Goal: Task Accomplishment & Management: Complete application form

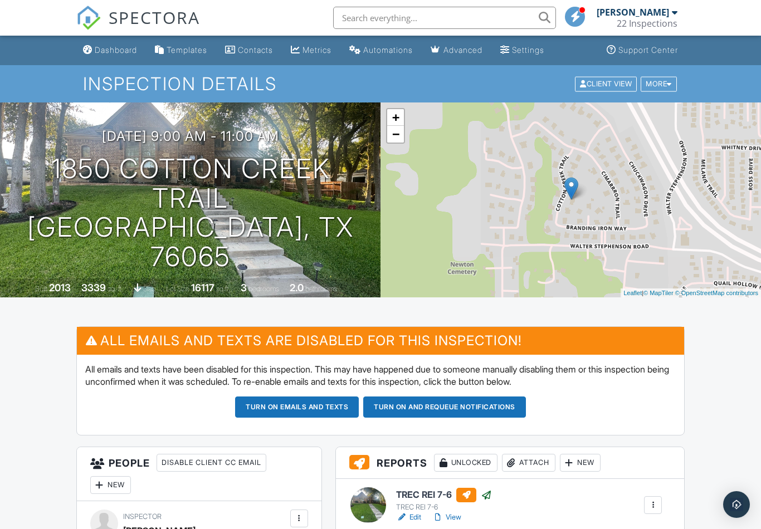
click at [126, 18] on span "SPECTORA" at bounding box center [154, 17] width 91 height 23
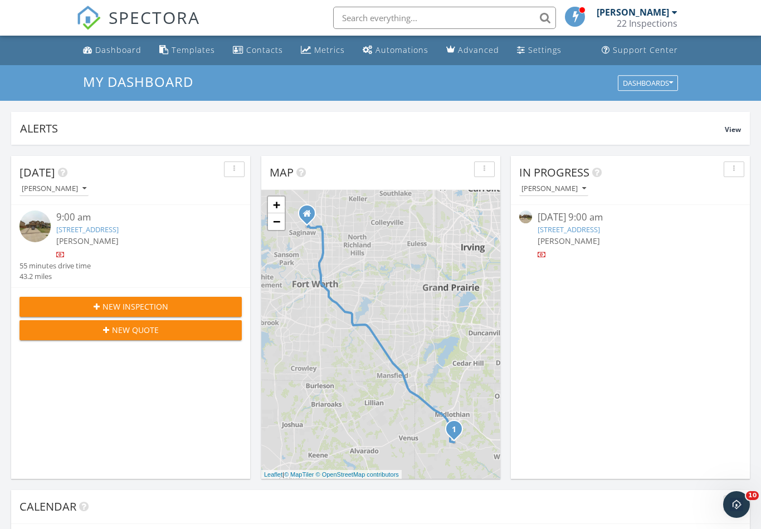
click at [37, 237] on img at bounding box center [34, 226] width 31 height 31
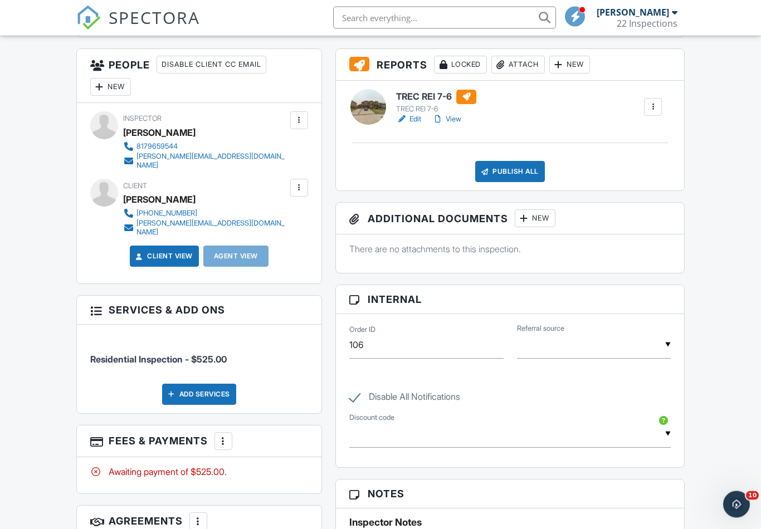
click at [230, 433] on div "More" at bounding box center [223, 442] width 18 height 18
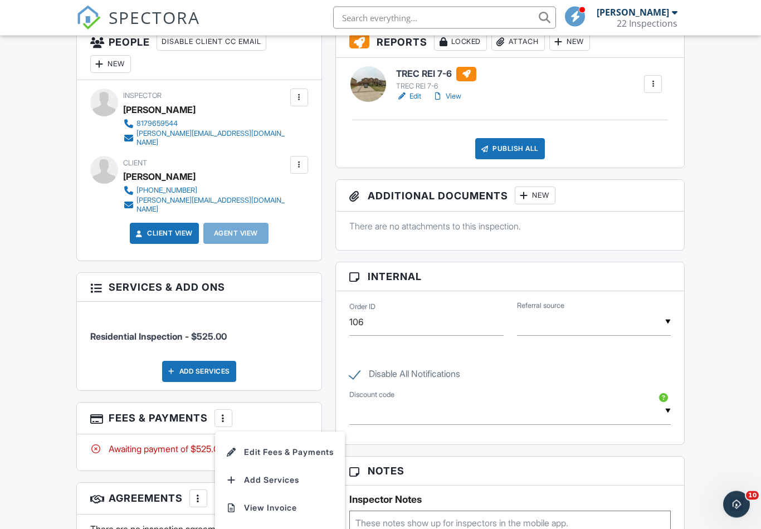
scroll to position [450, 0]
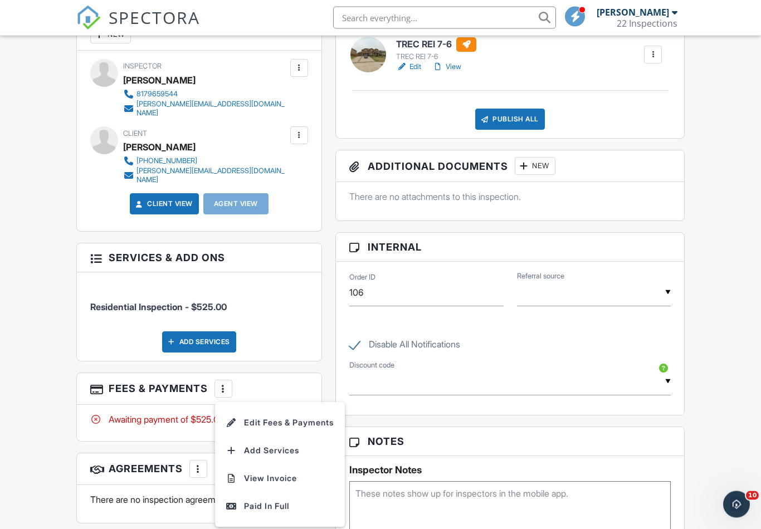
click at [288, 500] on div "Paid In Full" at bounding box center [280, 506] width 108 height 13
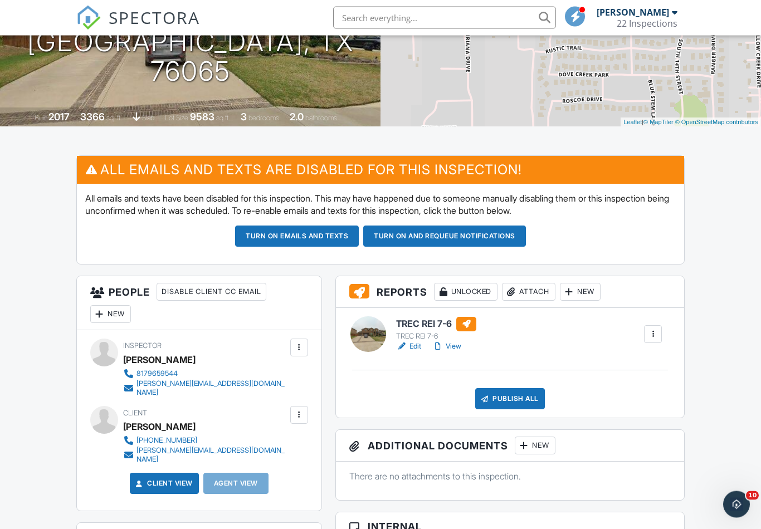
scroll to position [173, 0]
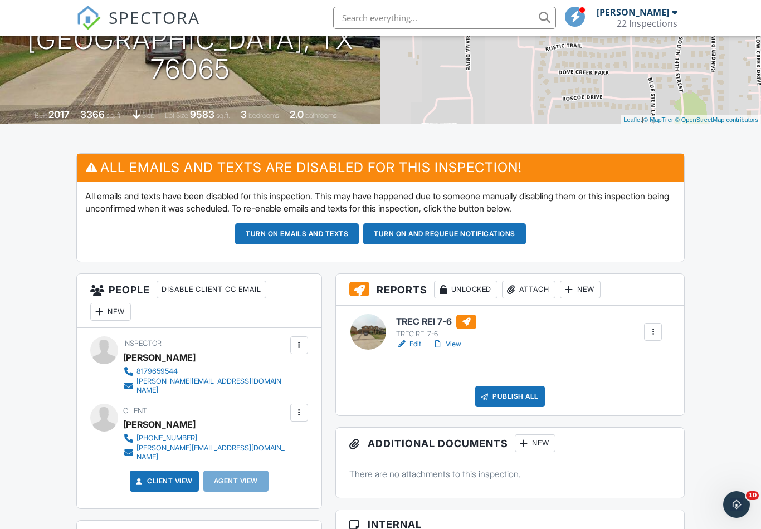
click at [128, 307] on div "New" at bounding box center [110, 312] width 41 height 18
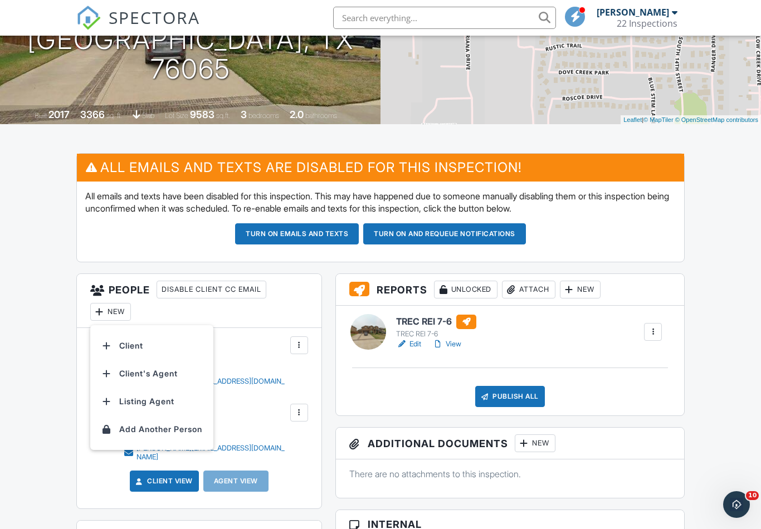
click at [180, 377] on li "Client's Agent" at bounding box center [152, 374] width 110 height 28
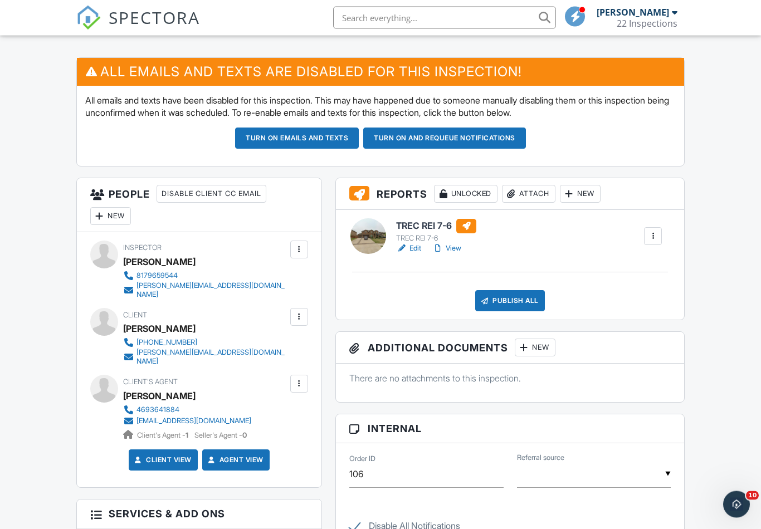
scroll to position [270, 0]
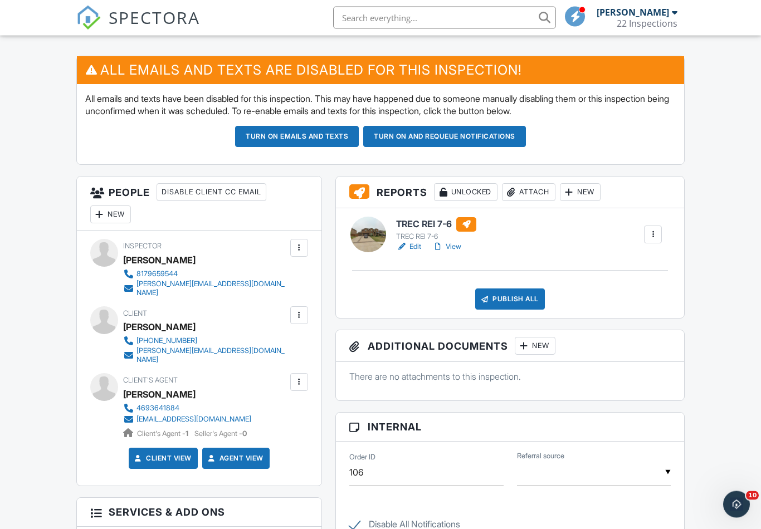
click at [122, 217] on div "New" at bounding box center [110, 215] width 41 height 18
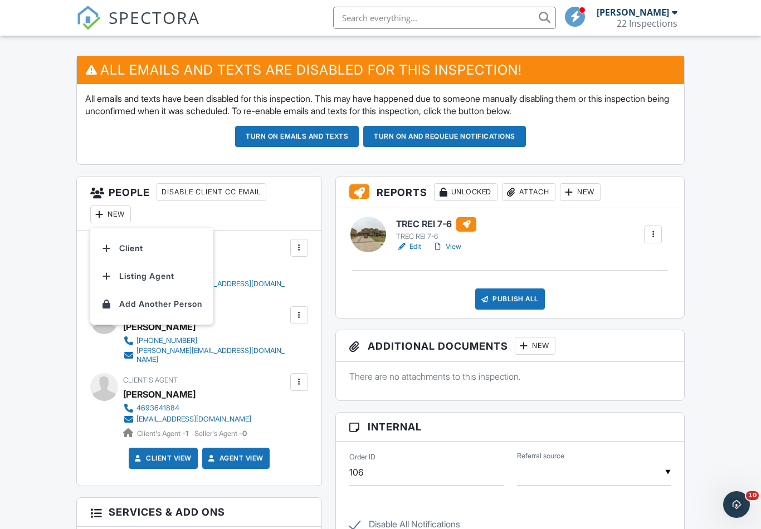
click at [164, 248] on li "Client" at bounding box center [152, 249] width 110 height 28
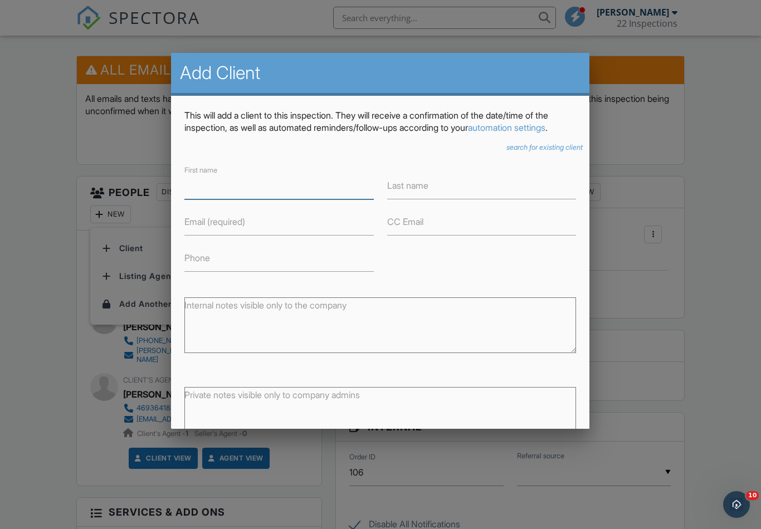
scroll to position [270, 0]
type input "[PERSON_NAME]"
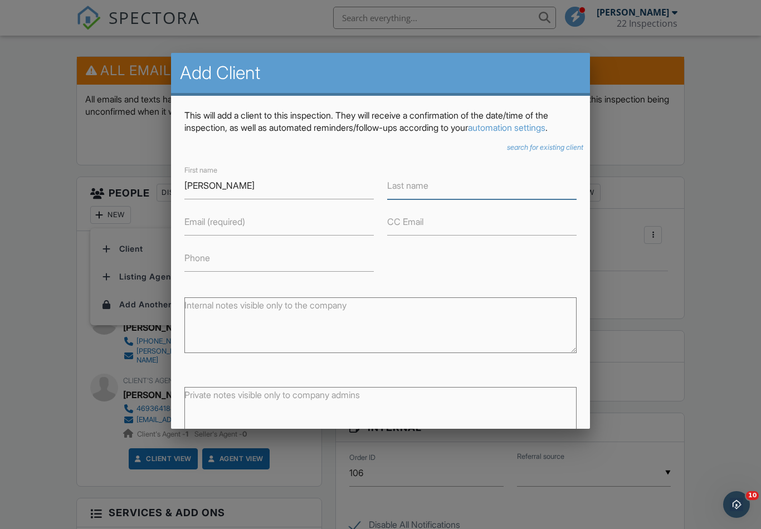
click at [466, 191] on input "Last name" at bounding box center [481, 185] width 189 height 27
type input "v"
type input "[PERSON_NAME]"
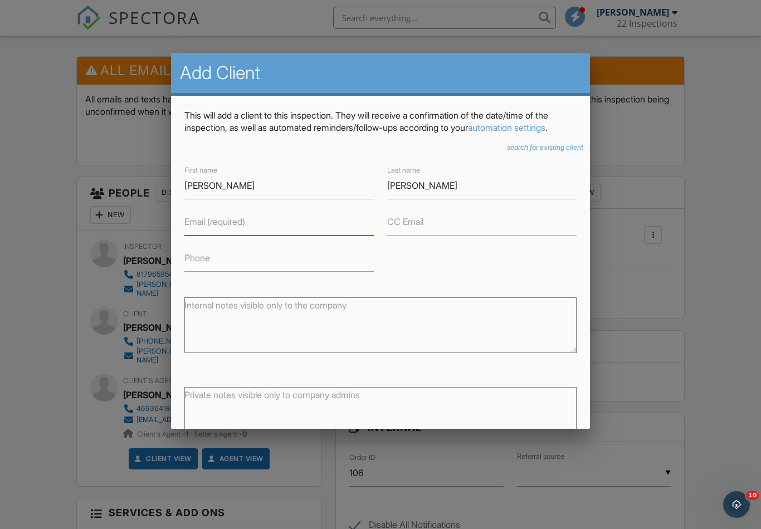
click at [310, 233] on input "Email (required)" at bounding box center [278, 221] width 189 height 27
click at [314, 231] on input "Email (required)" at bounding box center [278, 221] width 189 height 27
type input "[EMAIL_ADDRESS][DOMAIN_NAME]"
click at [326, 266] on input "Phone" at bounding box center [278, 258] width 189 height 27
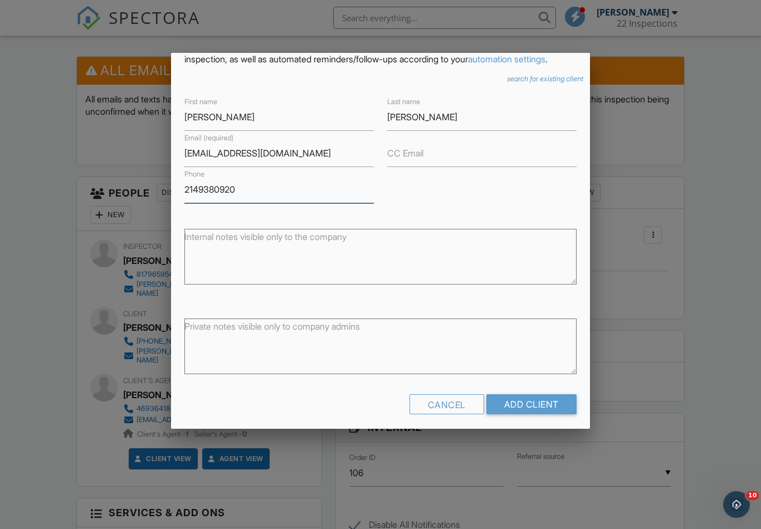
type input "2149380920"
click at [560, 402] on input "Add Client" at bounding box center [531, 404] width 90 height 20
